Goal: Register for event/course

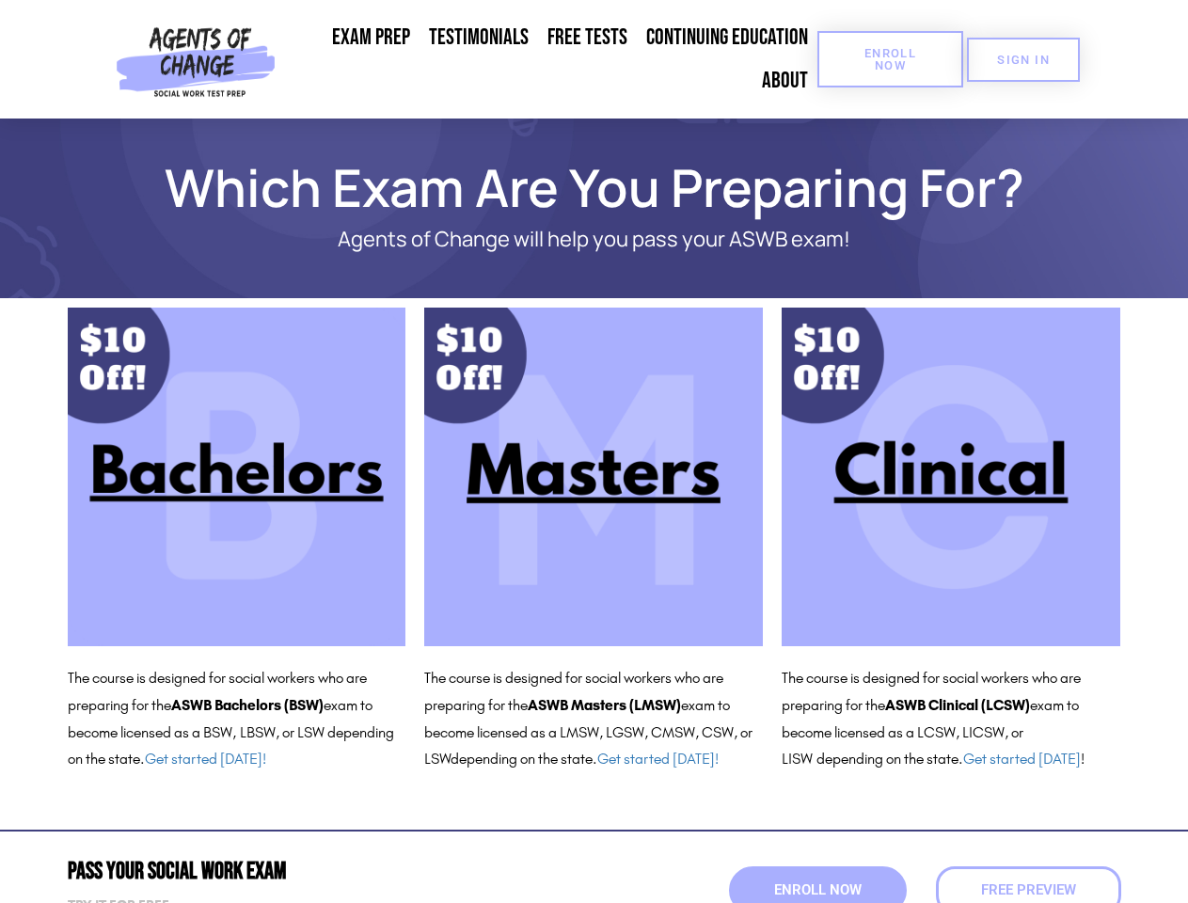
click at [889, 59] on span "Enroll Now" at bounding box center [890, 59] width 86 height 24
click at [1023, 59] on span "SIGN IN" at bounding box center [1023, 60] width 53 height 12
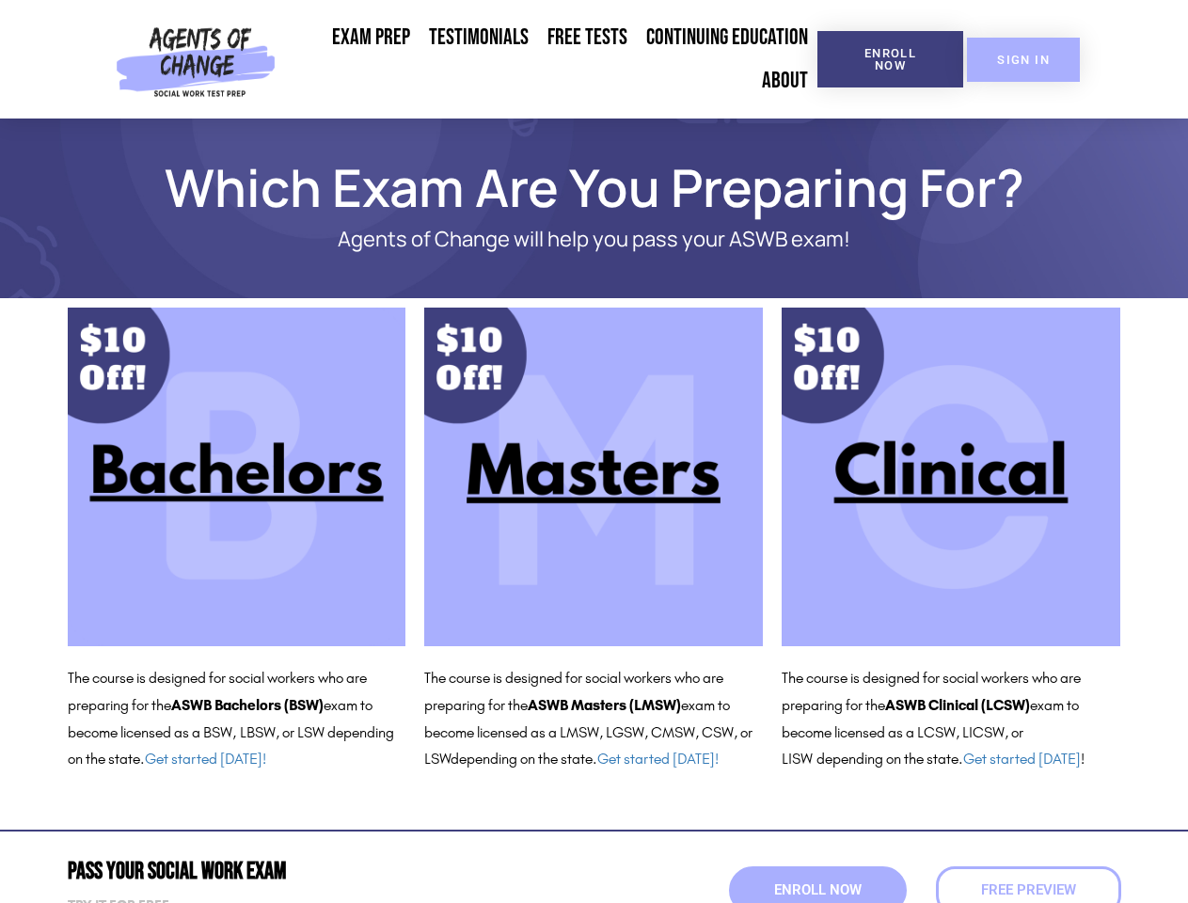
click at [1023, 59] on span "SIGN IN" at bounding box center [1023, 60] width 53 height 12
click at [817, 889] on span "Enroll Now" at bounding box center [817, 890] width 87 height 14
click at [817, 889] on span "Enroll Now" at bounding box center [817, 890] width 96 height 16
click at [1028, 889] on span "Free Preview" at bounding box center [1027, 890] width 104 height 16
